Goal: Communication & Community: Answer question/provide support

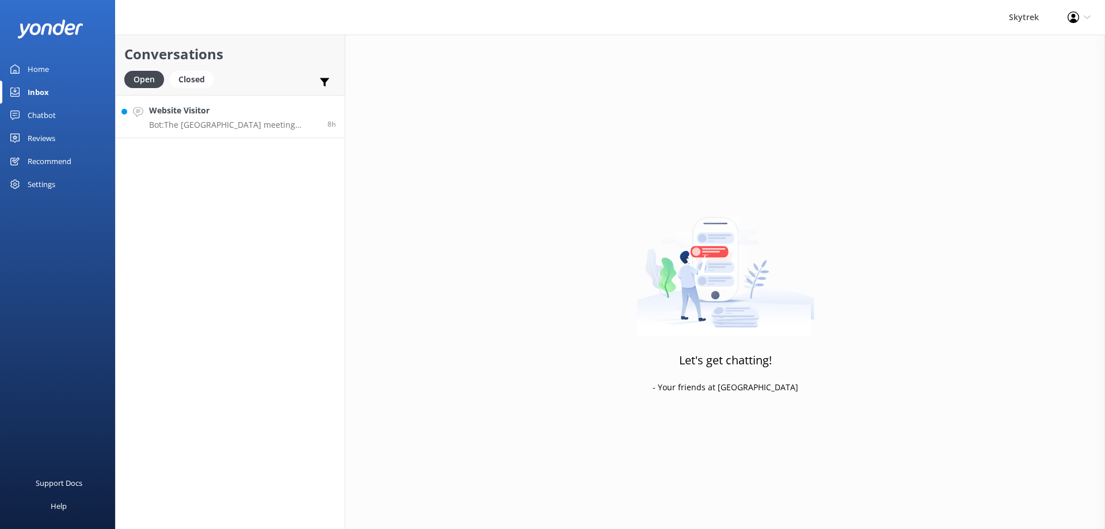
click at [254, 126] on p "Bot: The [GEOGRAPHIC_DATA] meeting location is at the [GEOGRAPHIC_DATA] office …" at bounding box center [234, 125] width 170 height 10
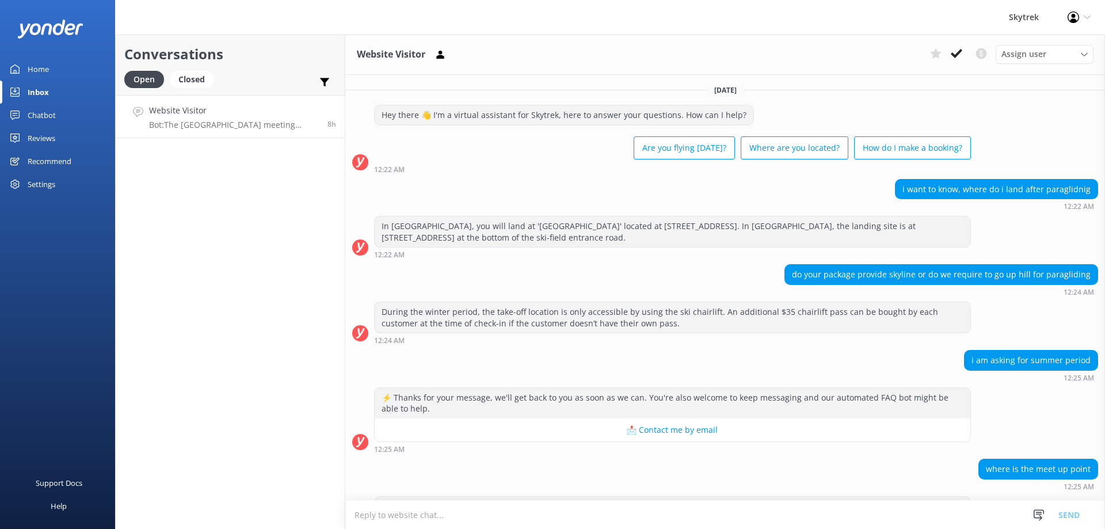
scroll to position [44, 0]
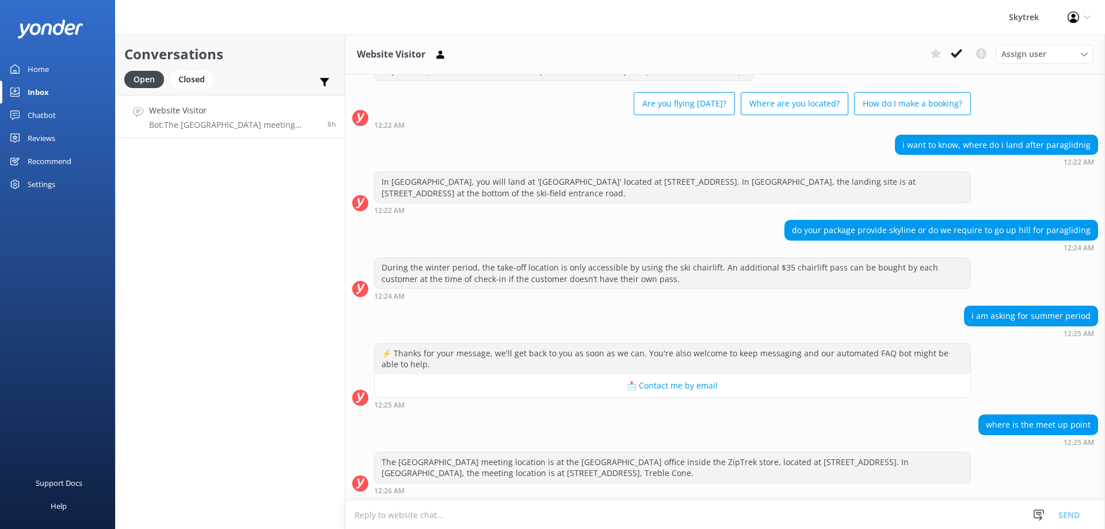
click at [572, 507] on textarea at bounding box center [724, 515] width 759 height 28
click at [959, 58] on icon at bounding box center [956, 54] width 12 height 12
